Goal: Task Accomplishment & Management: Manage account settings

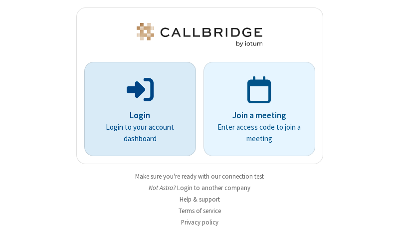
click at [136, 115] on p "Login" at bounding box center [140, 115] width 84 height 13
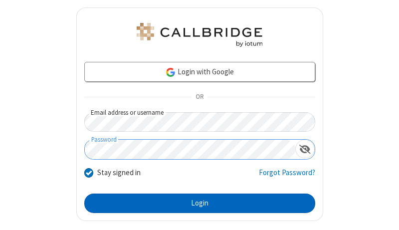
click at [196, 203] on button "Login" at bounding box center [199, 204] width 231 height 20
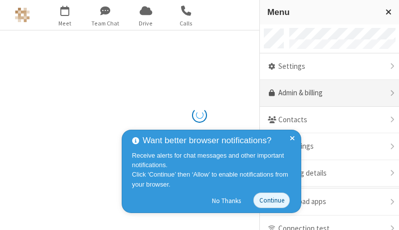
click at [326, 93] on link "Admin & billing" at bounding box center [329, 93] width 139 height 27
